Goal: Find specific page/section: Find specific page/section

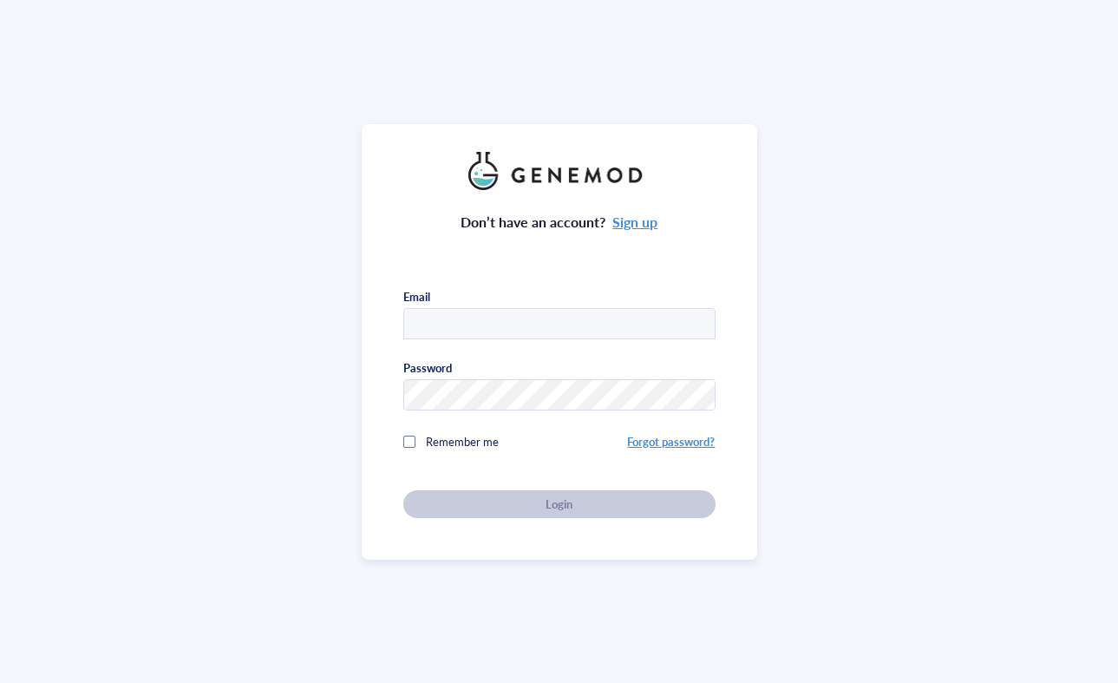
type input "[EMAIL_ADDRESS][PERSON_NAME][DOMAIN_NAME]"
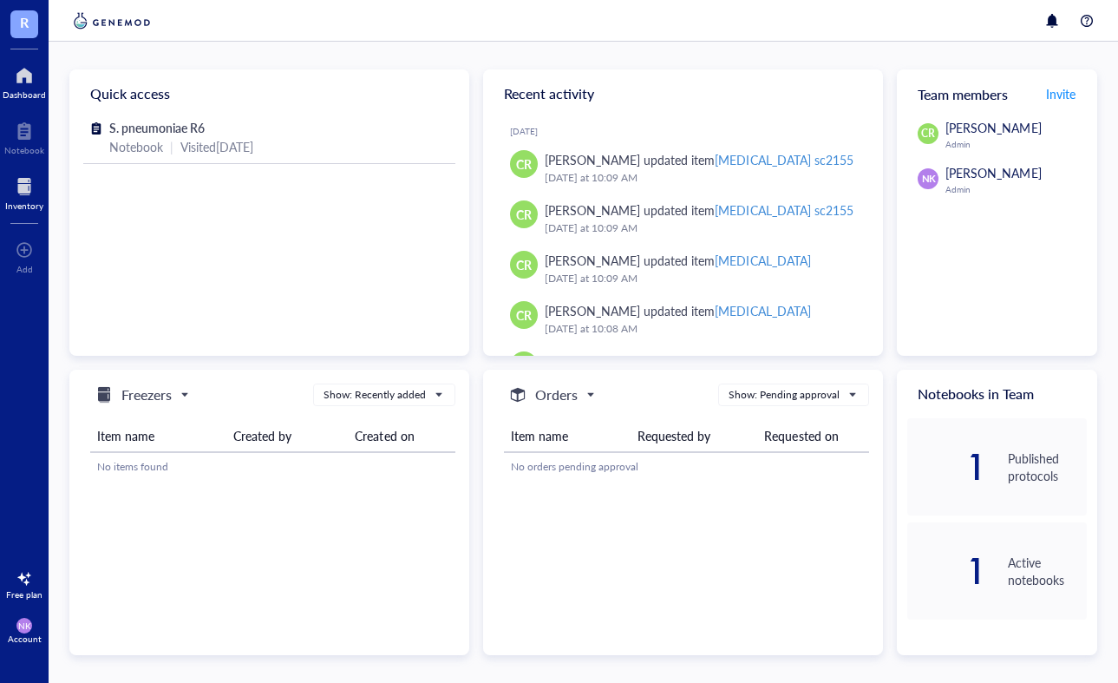
click at [27, 187] on div at bounding box center [24, 187] width 38 height 28
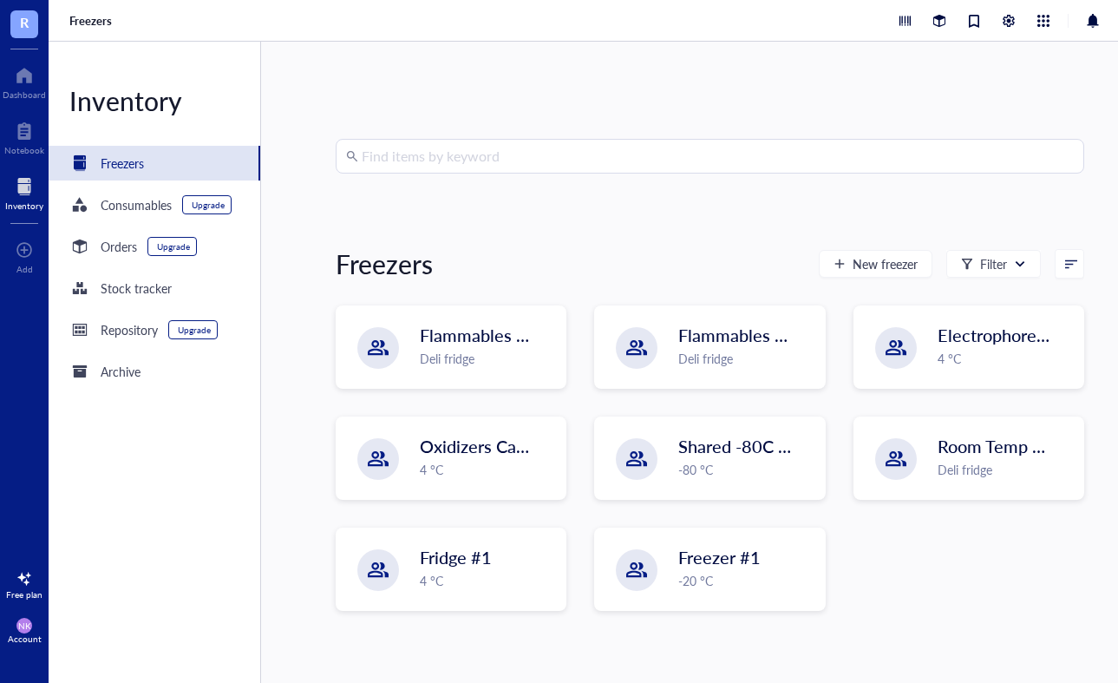
click at [580, 159] on input "search" at bounding box center [718, 156] width 712 height 33
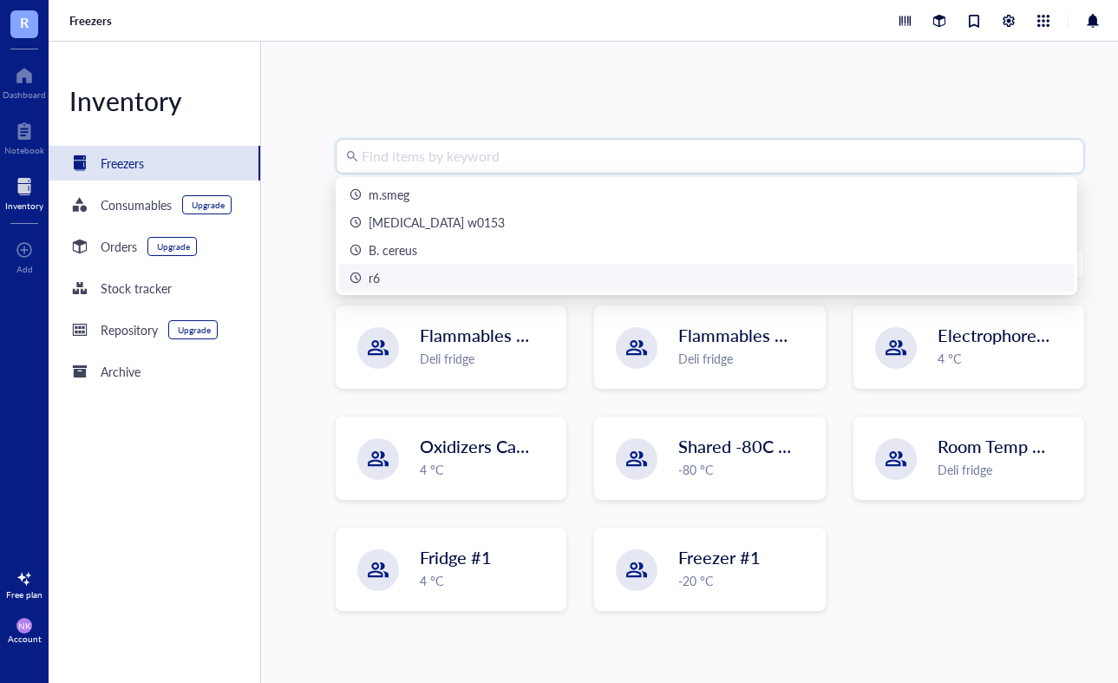
click at [426, 286] on div "r6" at bounding box center [707, 277] width 714 height 19
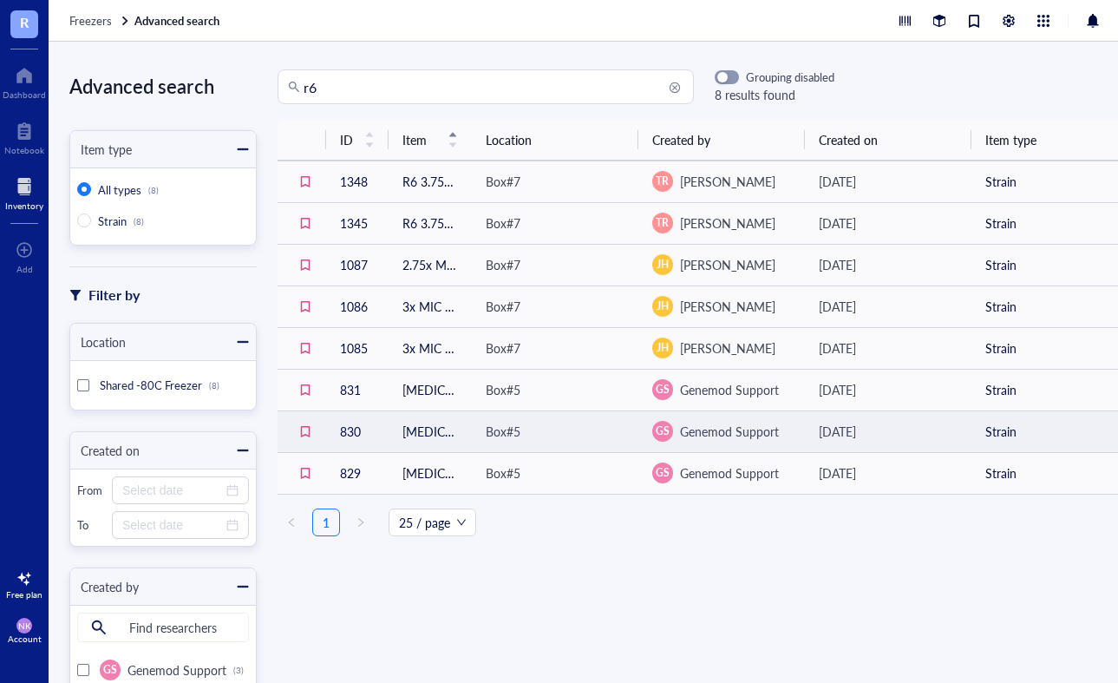
click at [931, 431] on div "[DATE]" at bounding box center [888, 431] width 139 height 19
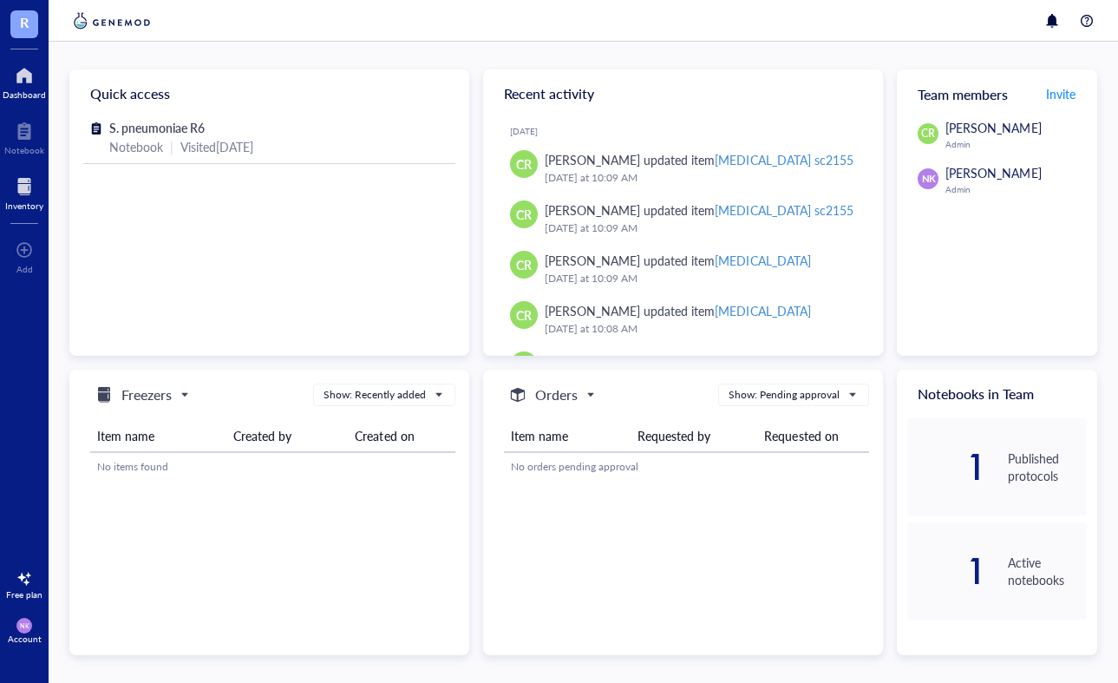
click at [17, 181] on div at bounding box center [24, 187] width 38 height 28
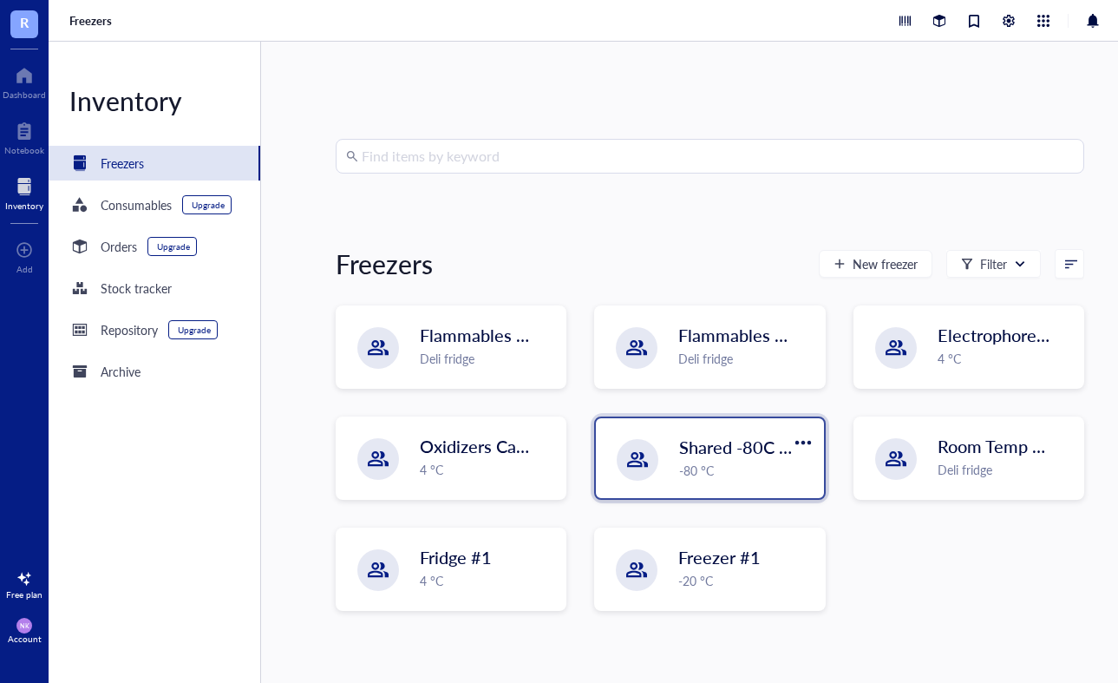
click at [741, 449] on span "Shared -80C Freezer" at bounding box center [757, 447] width 157 height 24
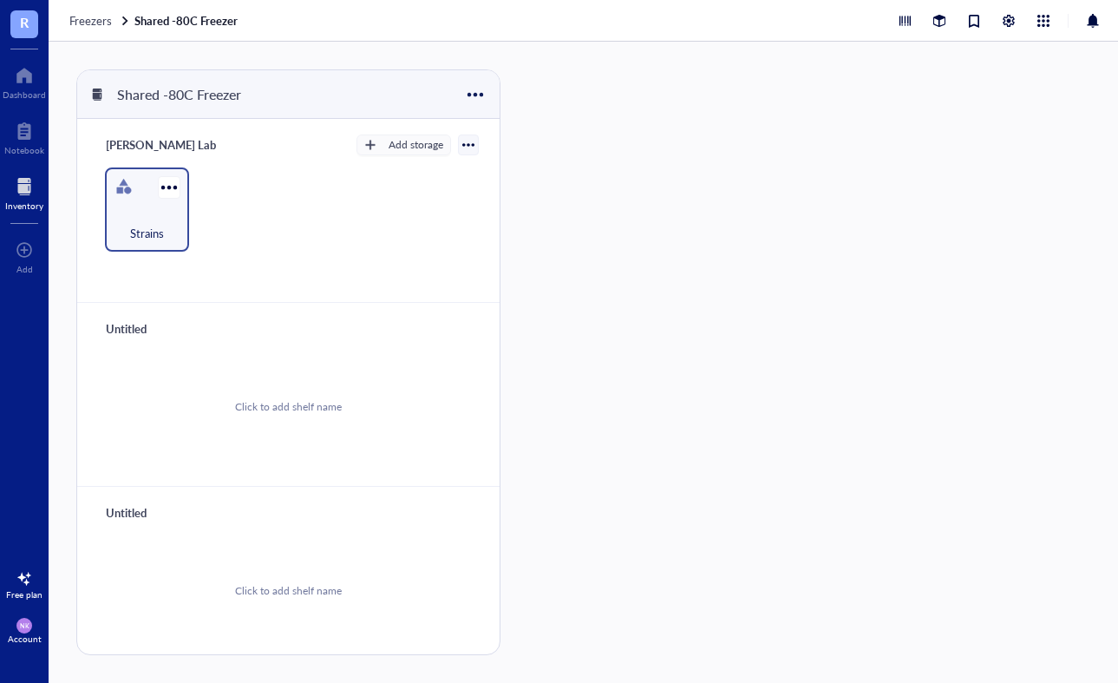
click at [146, 185] on div "Strains" at bounding box center [147, 209] width 84 height 84
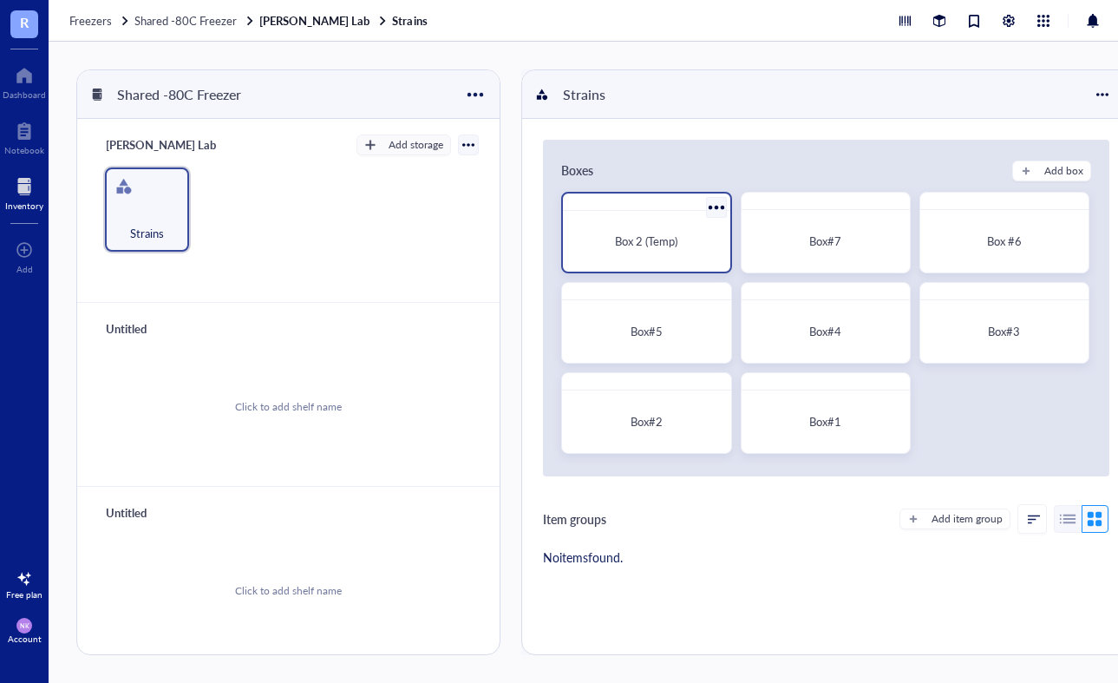
click at [698, 226] on div "Box 2 (Temp)" at bounding box center [646, 241] width 153 height 47
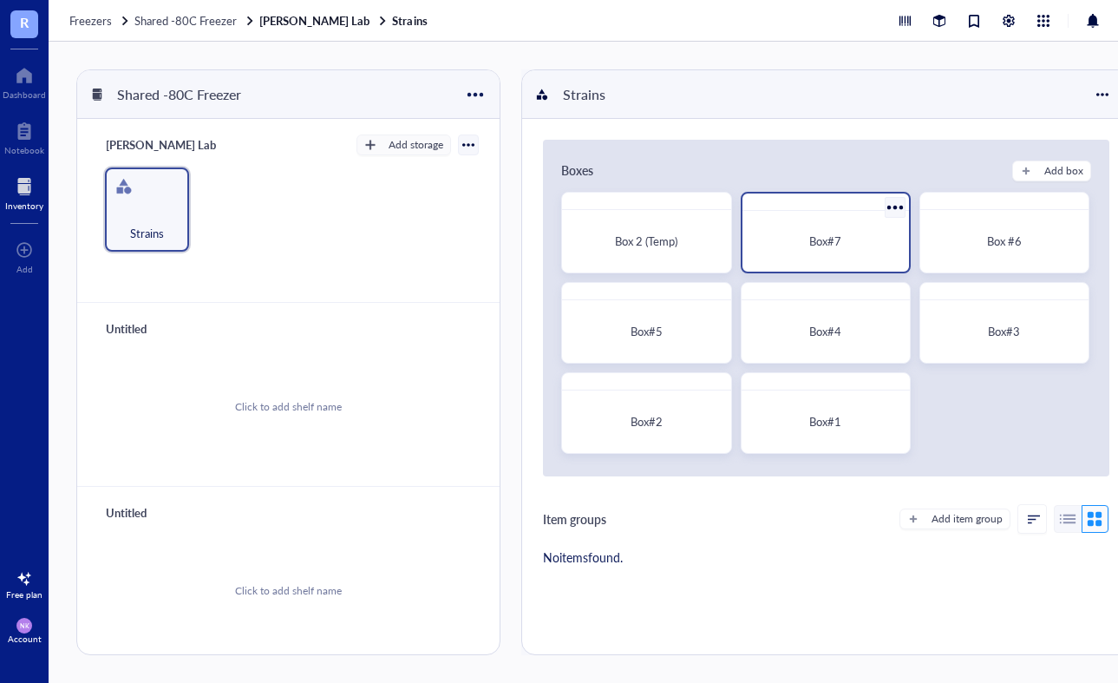
click at [844, 255] on div "Box#7" at bounding box center [826, 241] width 153 height 47
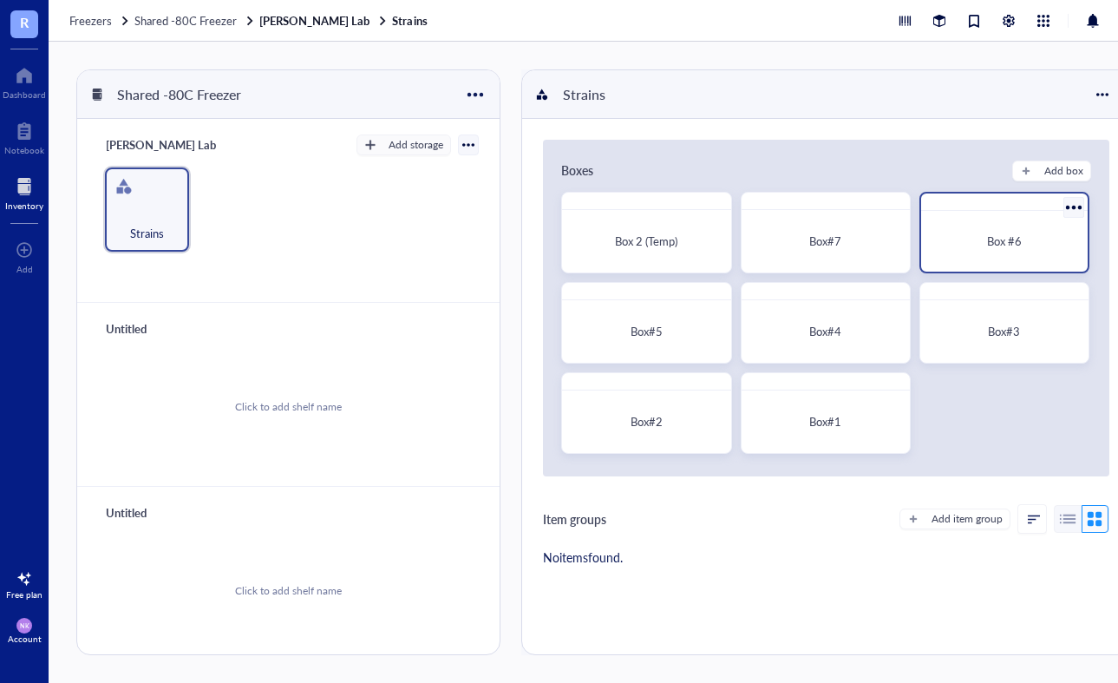
click at [1012, 243] on span "Box #6" at bounding box center [1004, 241] width 35 height 16
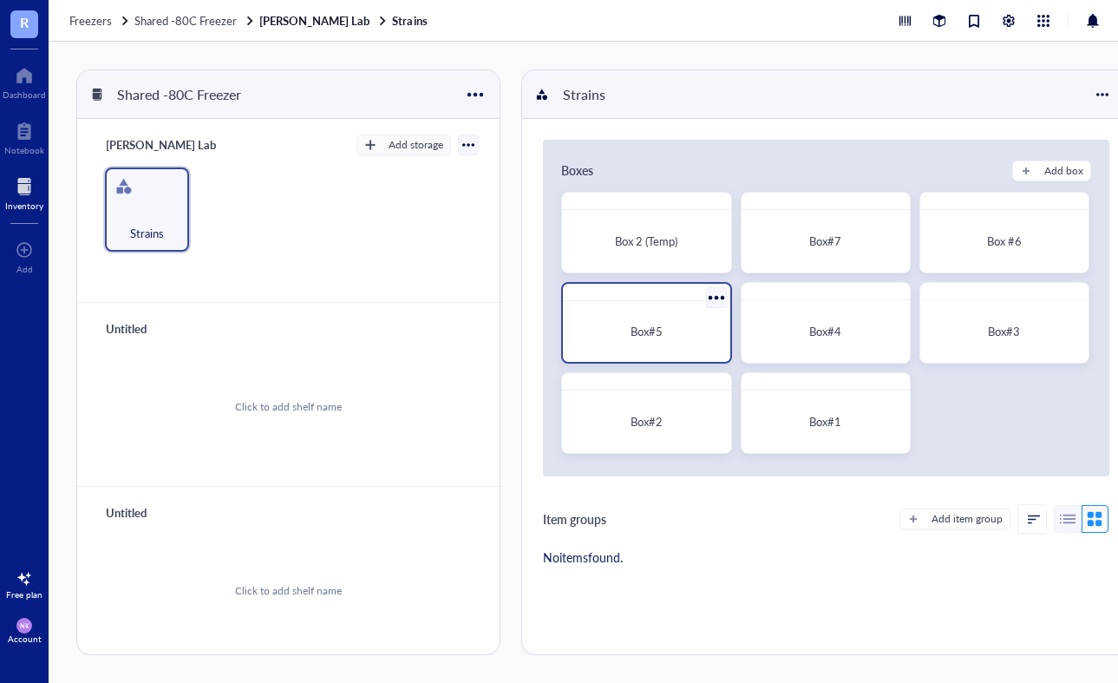
click at [686, 332] on div "Box#5" at bounding box center [646, 331] width 139 height 17
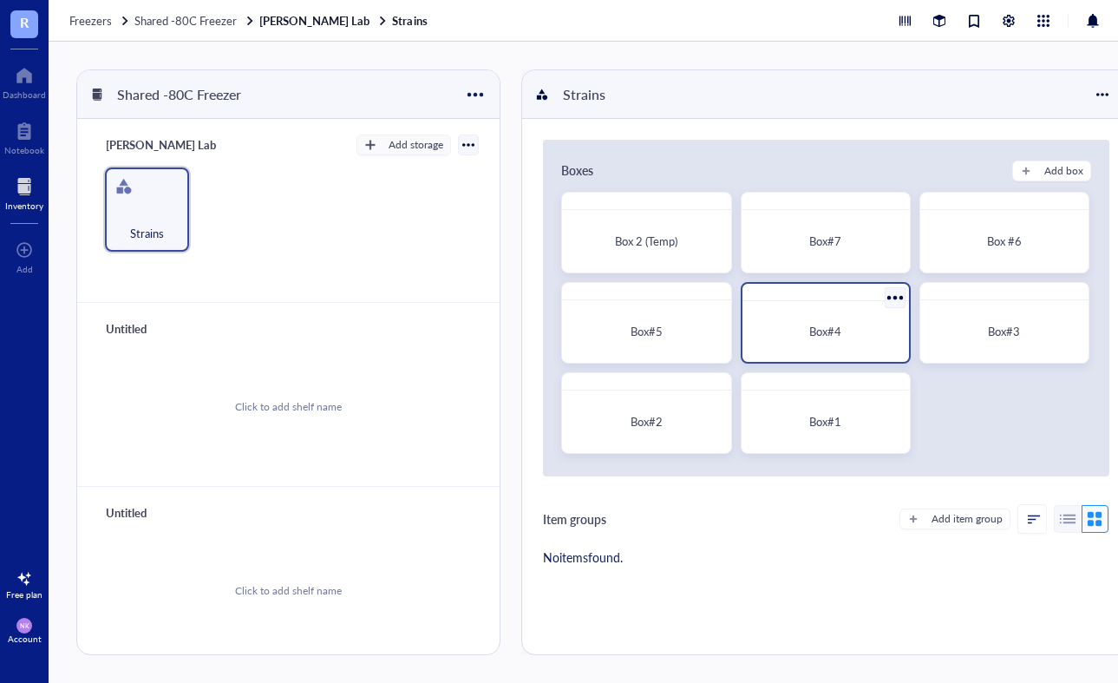
click at [863, 327] on div "Box#4" at bounding box center [826, 331] width 139 height 17
